Goal: Transaction & Acquisition: Download file/media

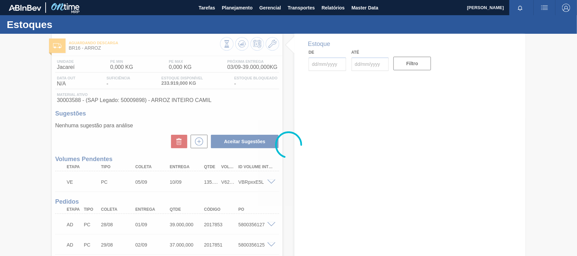
type input "[DATE]"
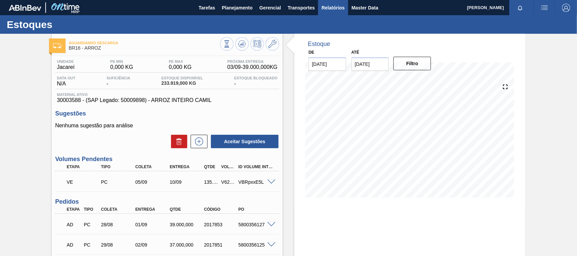
click at [330, 8] on span "Relatórios" at bounding box center [333, 8] width 23 height 8
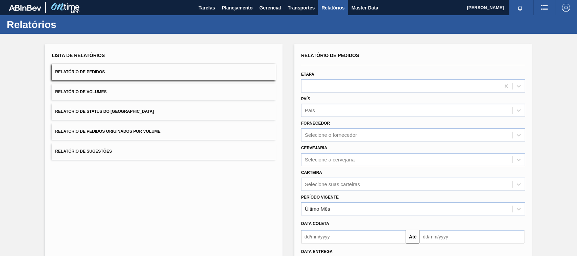
click at [158, 129] on span "Relatório de Pedidos Originados por Volume" at bounding box center [107, 131] width 105 height 5
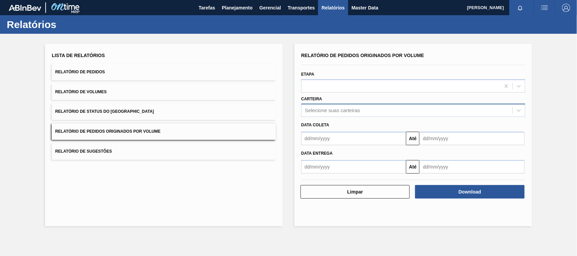
click at [326, 109] on div "Selecione suas carteiras" at bounding box center [332, 111] width 55 height 6
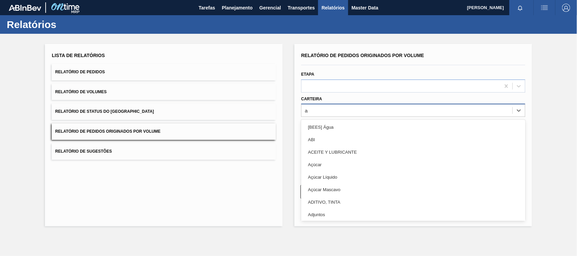
type input "ad"
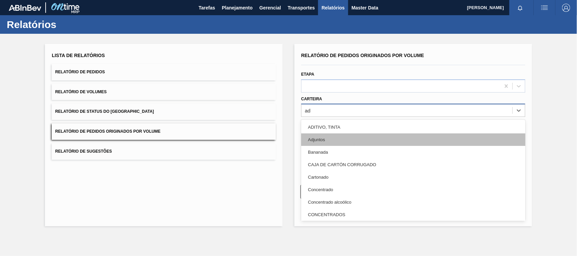
click at [327, 141] on div "Adjuntos" at bounding box center [413, 140] width 224 height 13
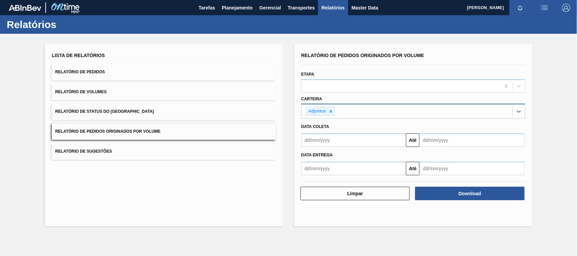
click at [337, 141] on input "text" at bounding box center [353, 141] width 105 height 14
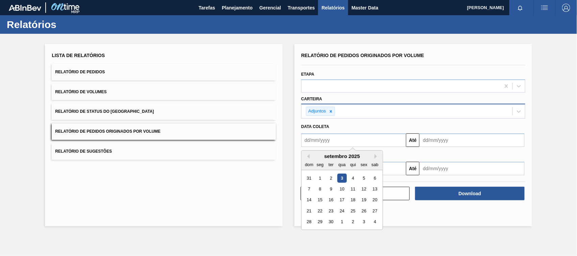
click at [313, 144] on input "text" at bounding box center [353, 141] width 105 height 14
click at [342, 179] on div "3" at bounding box center [341, 178] width 9 height 9
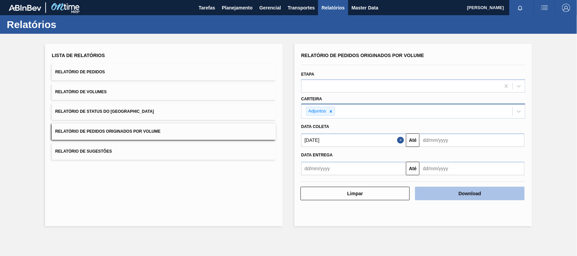
click at [461, 194] on button "Download" at bounding box center [469, 194] width 109 height 14
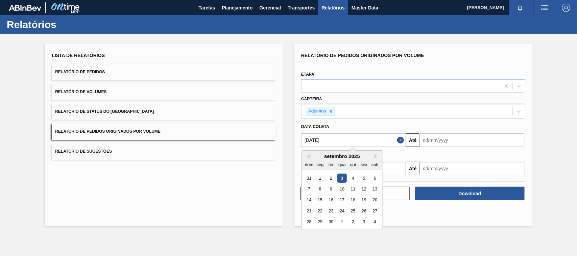
drag, startPoint x: 335, startPoint y: 141, endPoint x: 278, endPoint y: 142, distance: 57.2
click at [278, 142] on div "Lista de Relatórios Relatório de Pedidos Relatório de Volumes Relatório de Stat…" at bounding box center [288, 134] width 577 height 201
type input "01/01/2025"
click at [342, 181] on div "1" at bounding box center [341, 178] width 9 height 9
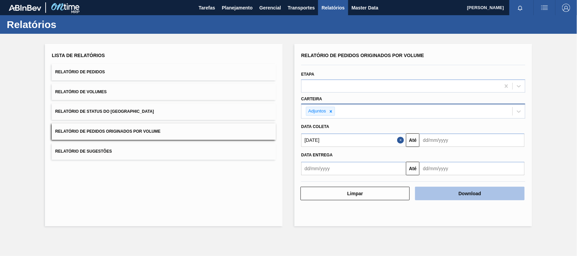
click at [469, 190] on button "Download" at bounding box center [469, 194] width 109 height 14
